Goal: Information Seeking & Learning: Learn about a topic

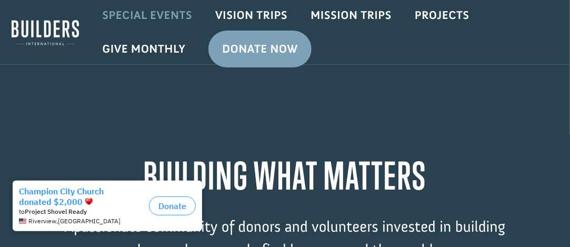
click at [165, 12] on link "Special Events" at bounding box center [147, 15] width 113 height 31
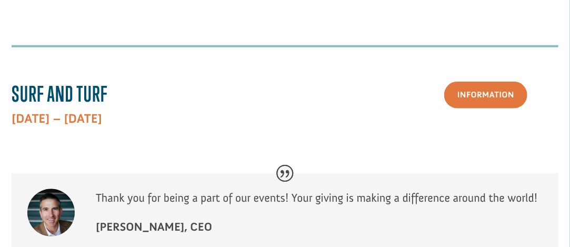
scroll to position [368, 0]
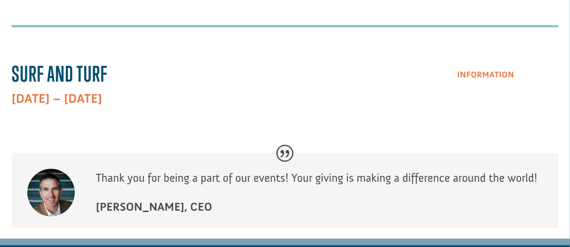
click at [472, 70] on link "Information" at bounding box center [485, 75] width 83 height 27
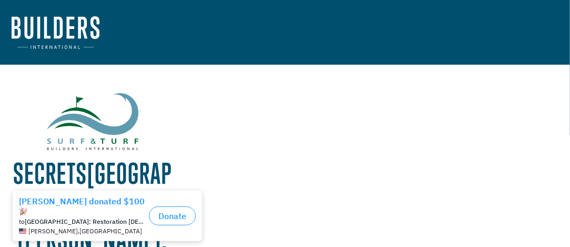
drag, startPoint x: 205, startPoint y: 5, endPoint x: 167, endPoint y: 106, distance: 107.6
click at [167, 106] on div at bounding box center [93, 121] width 162 height 57
